Goal: Book appointment/travel/reservation

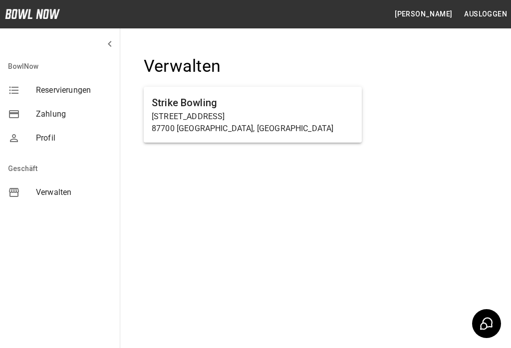
click at [224, 123] on p "87700 [GEOGRAPHIC_DATA], [GEOGRAPHIC_DATA]" at bounding box center [253, 129] width 202 height 12
click at [246, 100] on h6 "Strike Bowling" at bounding box center [253, 103] width 202 height 16
click at [238, 96] on h6 "Strike Bowling" at bounding box center [253, 103] width 202 height 16
click at [239, 88] on div "Strike Bowling [STREET_ADDRESS]" at bounding box center [253, 115] width 218 height 56
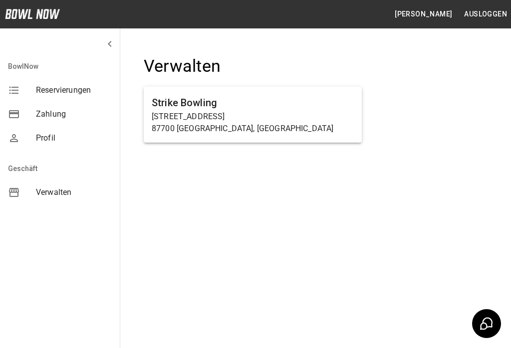
click at [236, 102] on h6 "Strike Bowling" at bounding box center [253, 103] width 202 height 16
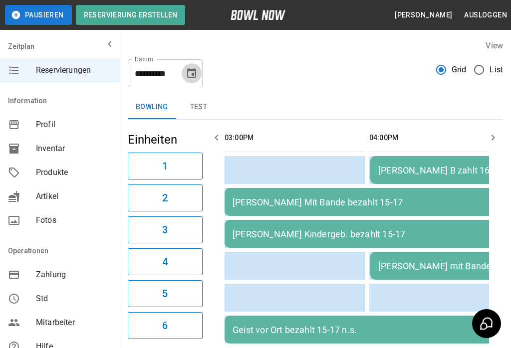
click at [195, 72] on icon "Choose date, selected date is 21. Aug. 2025" at bounding box center [191, 73] width 9 height 10
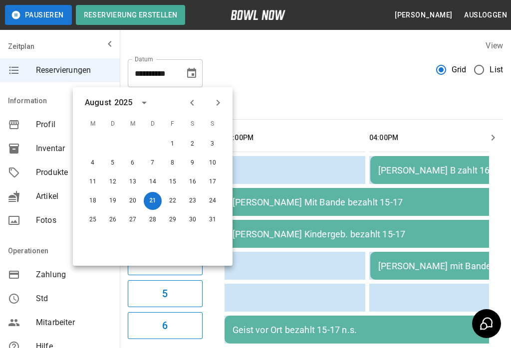
scroll to position [0, 289]
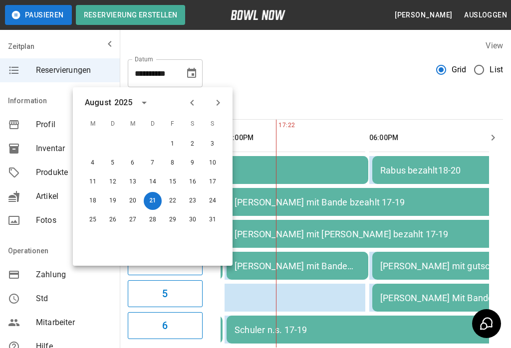
click at [175, 204] on button "22" at bounding box center [173, 201] width 18 height 18
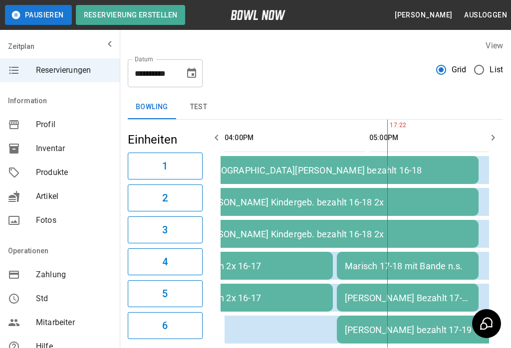
scroll to position [0, 68]
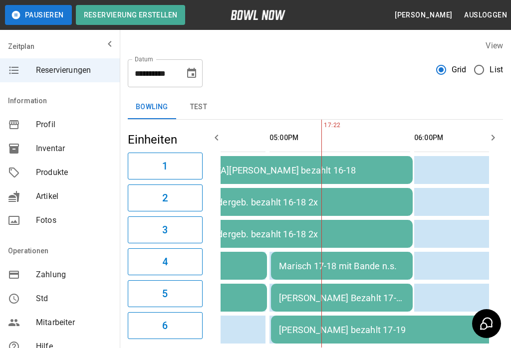
click at [191, 68] on icon "Choose date, selected date is 22. Aug. 2025" at bounding box center [192, 73] width 12 height 12
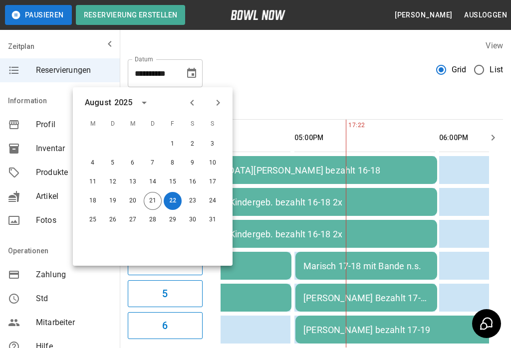
click at [190, 203] on button "23" at bounding box center [193, 201] width 18 height 18
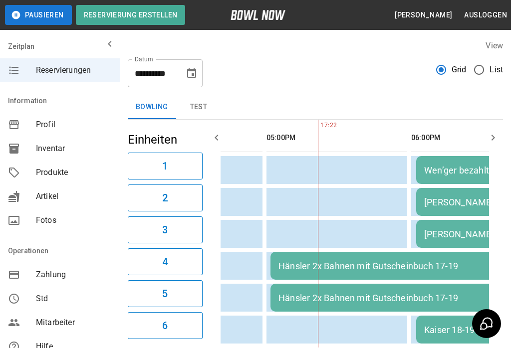
click at [189, 68] on icon "Choose date, selected date is 23. Aug. 2025" at bounding box center [191, 73] width 9 height 10
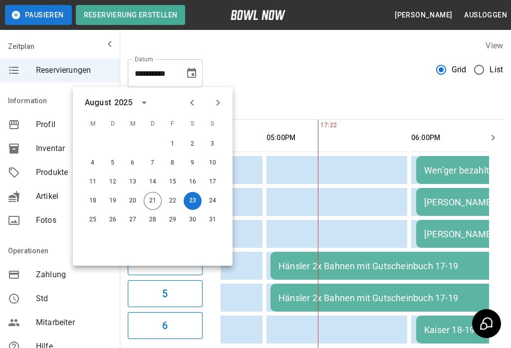
click at [206, 200] on button "24" at bounding box center [213, 201] width 18 height 18
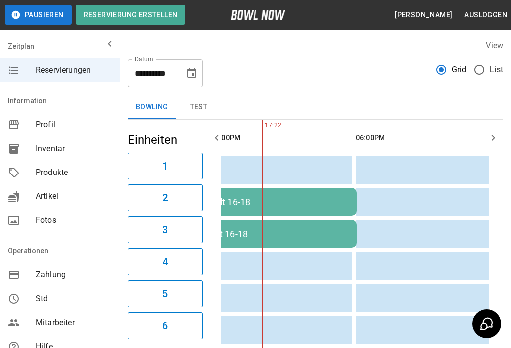
click at [192, 76] on icon "Choose date, selected date is 24. Aug. 2025" at bounding box center [192, 73] width 12 height 12
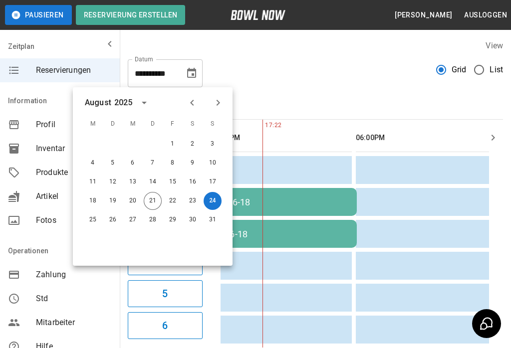
click at [191, 202] on button "23" at bounding box center [193, 201] width 18 height 18
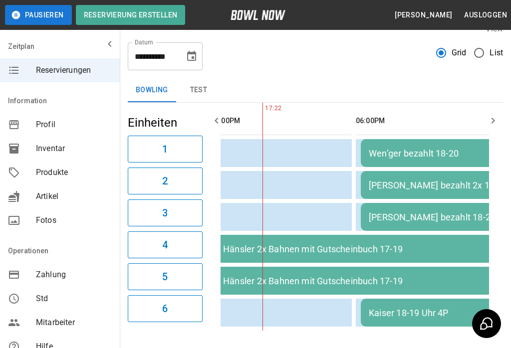
click at [195, 63] on button "Choose date, selected date is 23. Aug. 2025" at bounding box center [192, 56] width 20 height 20
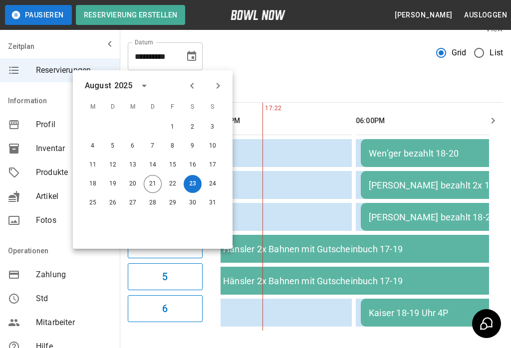
click at [195, 184] on button "23" at bounding box center [193, 184] width 18 height 18
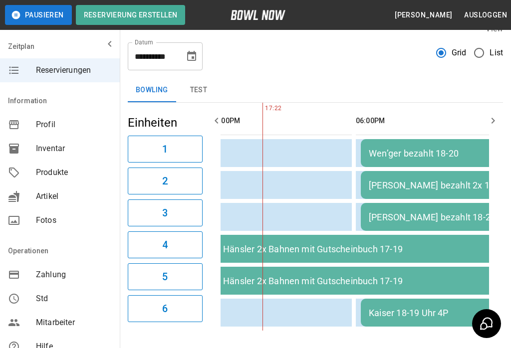
click at [302, 81] on div "Bowling test" at bounding box center [315, 90] width 375 height 24
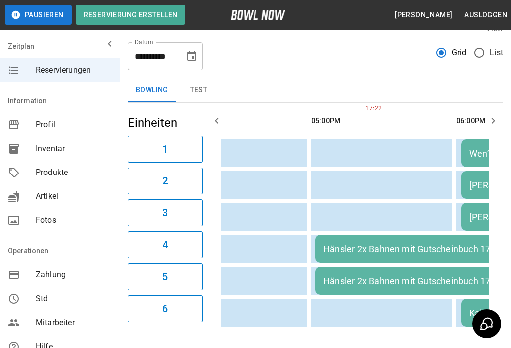
click at [190, 59] on icon "Choose date, selected date is 23. Aug. 2025" at bounding box center [192, 56] width 12 height 12
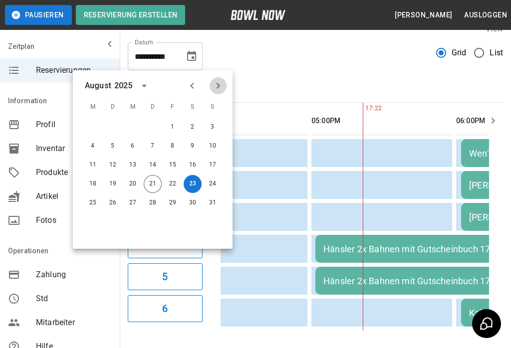
click at [217, 87] on icon "Next month" at bounding box center [218, 86] width 12 height 12
click at [171, 128] on button "5" at bounding box center [173, 127] width 18 height 18
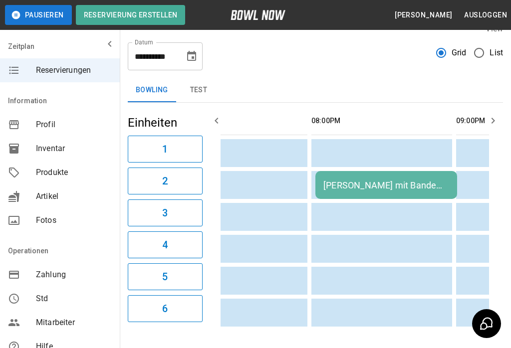
type input "**********"
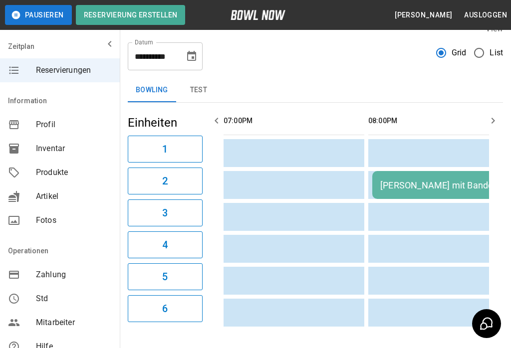
scroll to position [0, 436]
